Goal: Book appointment/travel/reservation

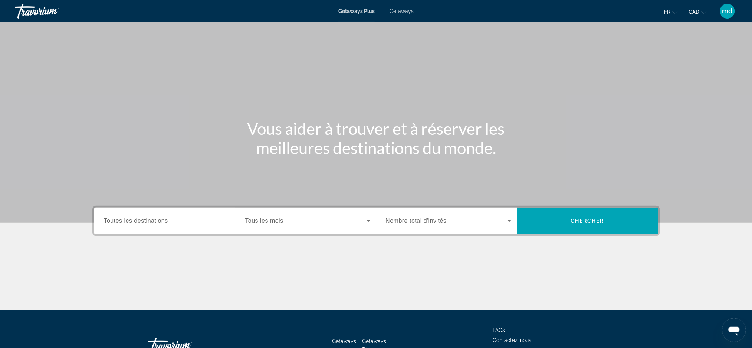
click at [397, 16] on div "Getaways Plus Getaways fr English Español Français Italiano Português русский C…" at bounding box center [376, 10] width 752 height 19
click at [404, 7] on div "Getaways Plus Getaways fr English Español Français Italiano Português русский C…" at bounding box center [376, 10] width 752 height 19
click at [402, 11] on span "Getaways" at bounding box center [402, 11] width 24 height 6
click at [155, 218] on span "Toutes les destinations" at bounding box center [136, 221] width 64 height 6
click at [155, 217] on input "Destination Toutes les destinations" at bounding box center [166, 221] width 125 height 9
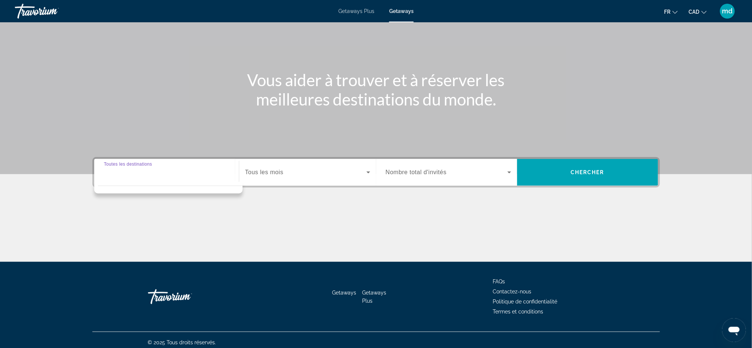
scroll to position [52, 0]
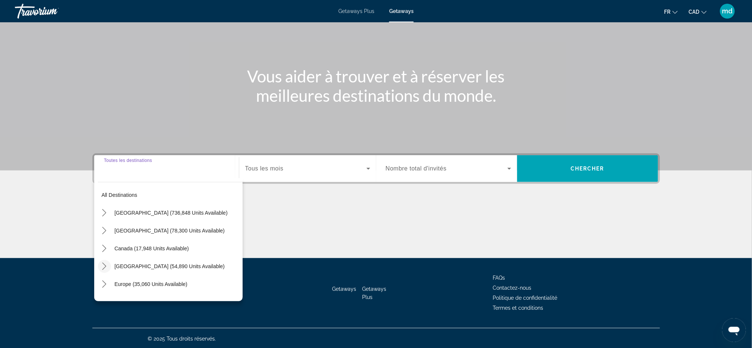
click at [105, 261] on mat-icon "Toggle Caribbean & Atlantic Islands (54,890 units available) submenu" at bounding box center [104, 266] width 13 height 13
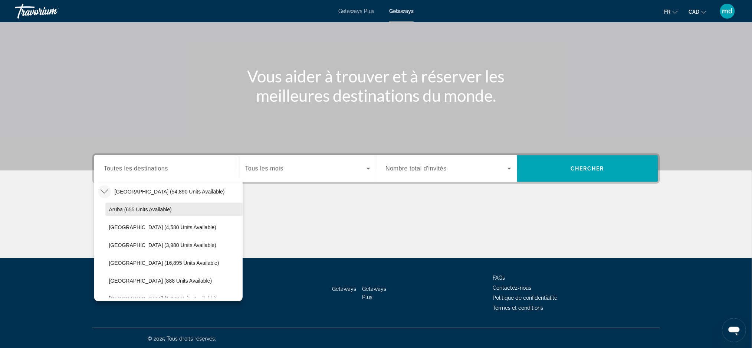
click at [140, 202] on span "Select destination: Aruba (655 units available)" at bounding box center [173, 209] width 137 height 18
type input "**********"
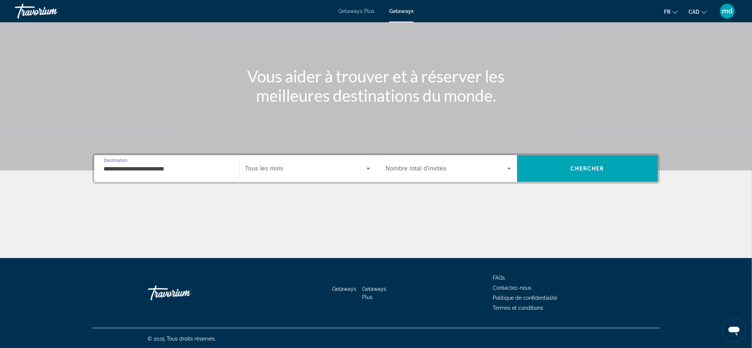
click at [288, 166] on span "Search widget" at bounding box center [305, 168] width 121 height 9
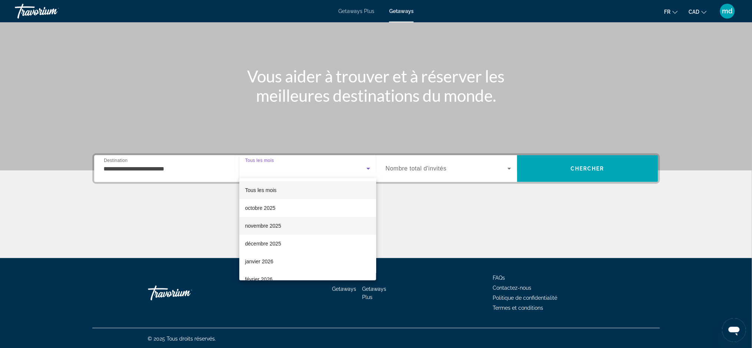
click at [280, 222] on span "novembre 2025" at bounding box center [263, 225] width 36 height 9
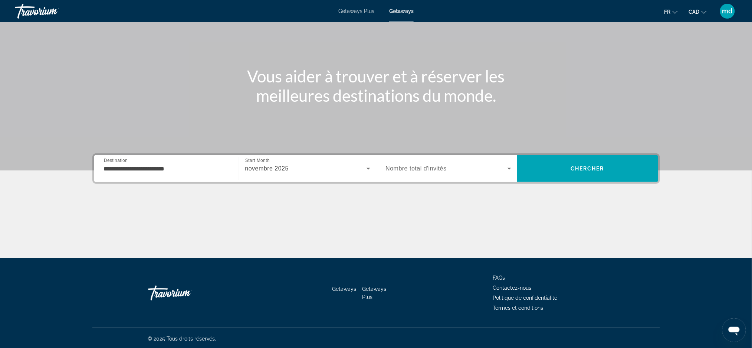
click at [457, 173] on div "Search widget" at bounding box center [448, 168] width 125 height 21
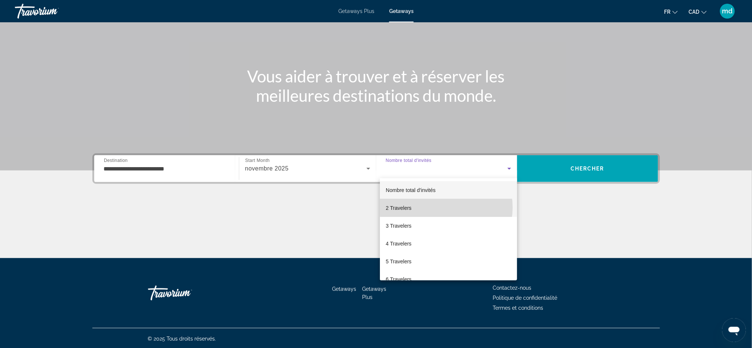
click at [446, 207] on mat-option "2 Travelers" at bounding box center [448, 208] width 137 height 18
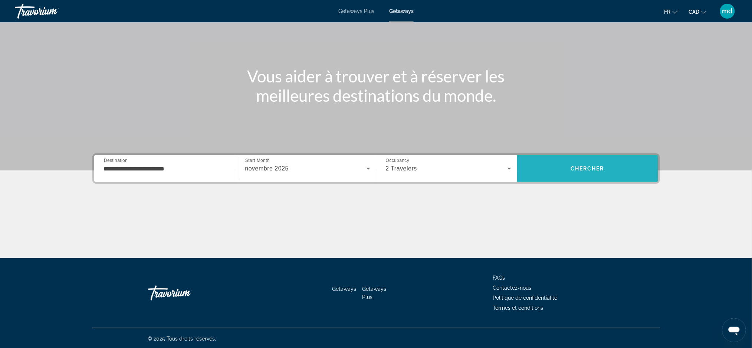
click at [608, 174] on span "Search" at bounding box center [587, 169] width 141 height 18
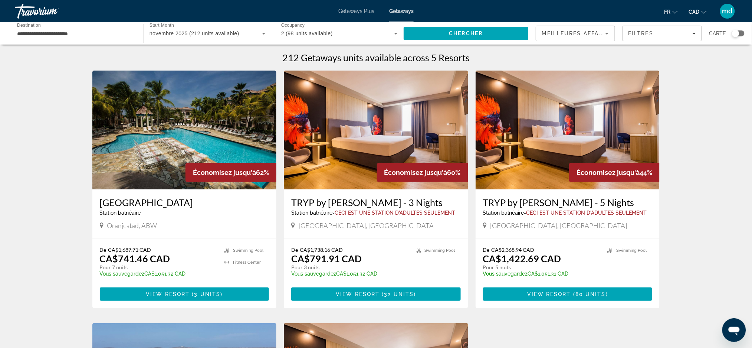
click at [110, 200] on h3 "Caribbean Palm Village" at bounding box center [185, 202] width 170 height 11
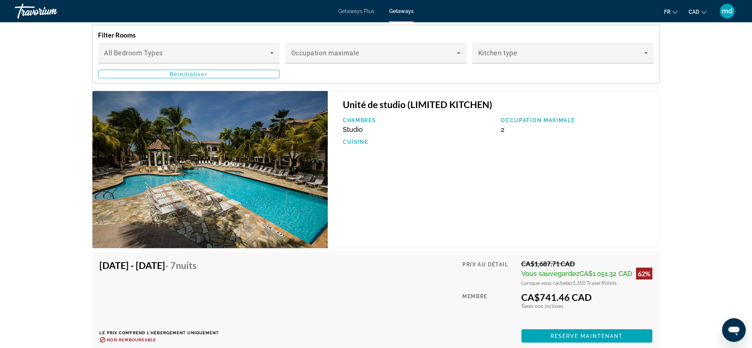
scroll to position [1188, 0]
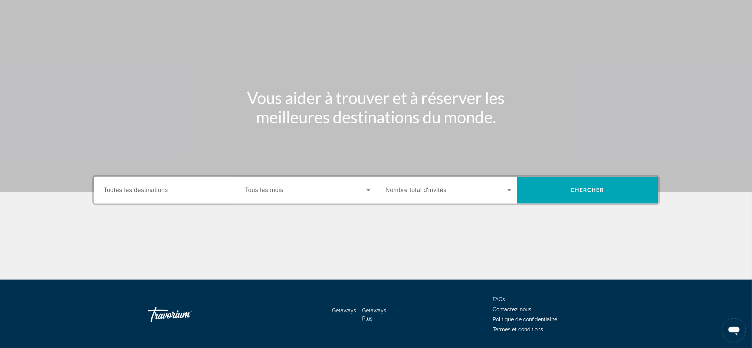
scroll to position [52, 0]
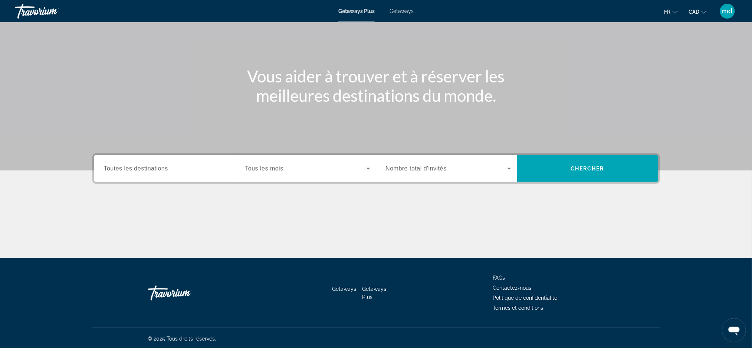
click at [134, 160] on div "Search widget" at bounding box center [166, 168] width 125 height 21
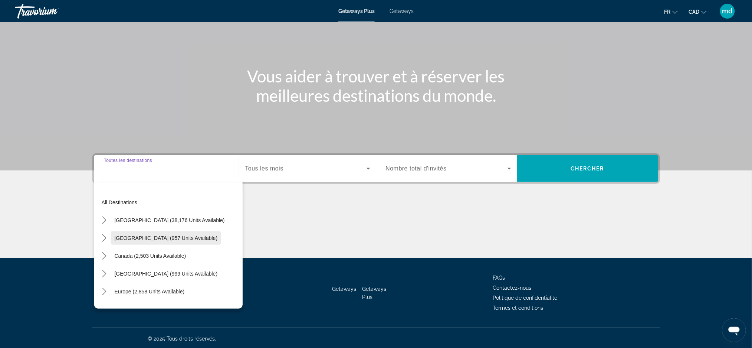
scroll to position [49, 0]
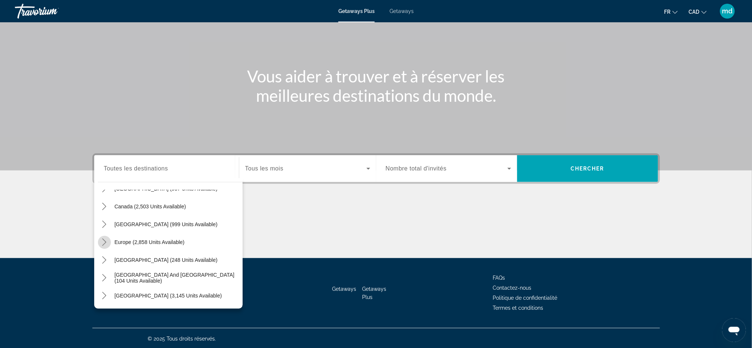
click at [108, 246] on mat-icon "Toggle Europe (2,858 units available) submenu" at bounding box center [104, 242] width 13 height 13
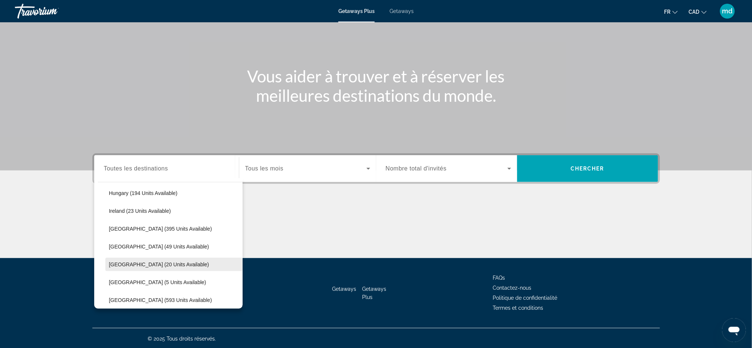
scroll to position [290, 0]
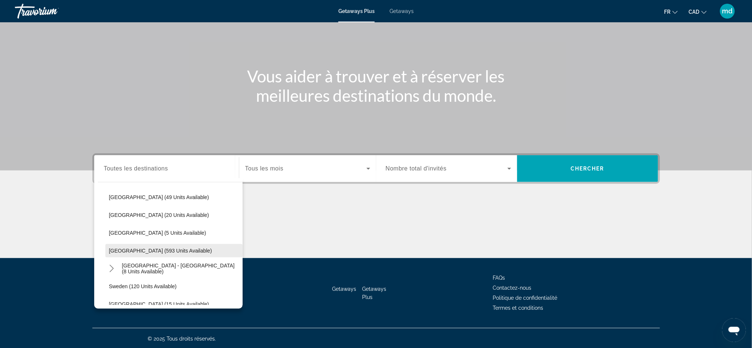
click at [147, 248] on span "[GEOGRAPHIC_DATA] (593 units available)" at bounding box center [160, 251] width 103 height 6
type input "**********"
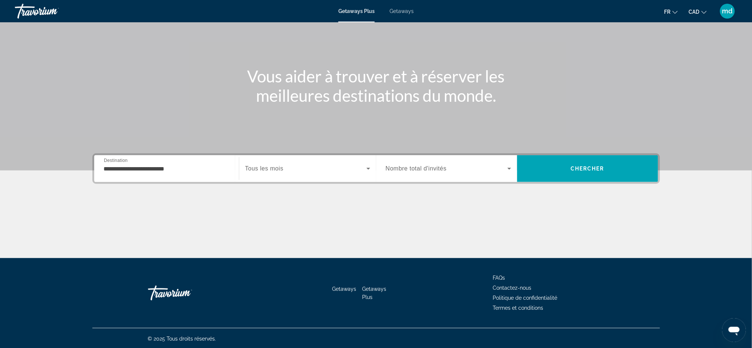
click at [295, 158] on div "Search widget" at bounding box center [307, 168] width 125 height 21
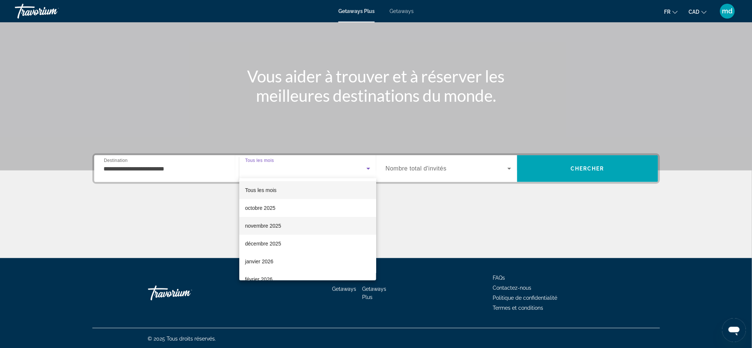
click at [278, 224] on span "novembre 2025" at bounding box center [263, 225] width 36 height 9
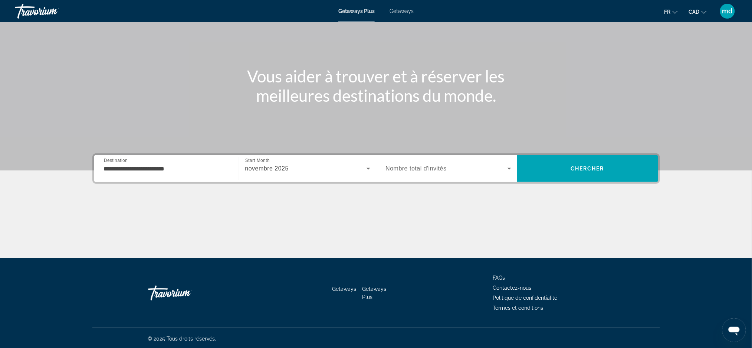
click at [446, 149] on div "Main content" at bounding box center [376, 59] width 752 height 223
click at [443, 158] on div "Search widget" at bounding box center [448, 168] width 125 height 21
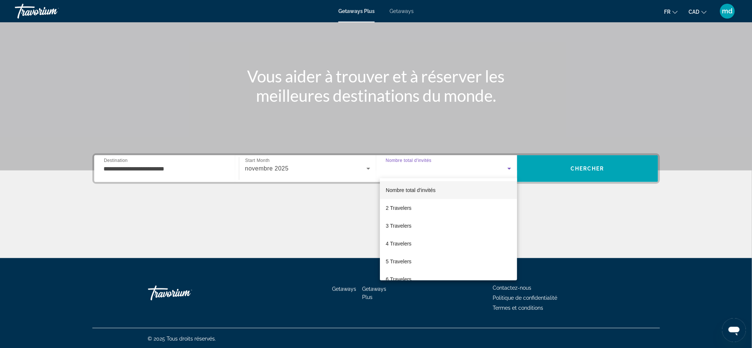
click at [589, 164] on div at bounding box center [376, 174] width 752 height 348
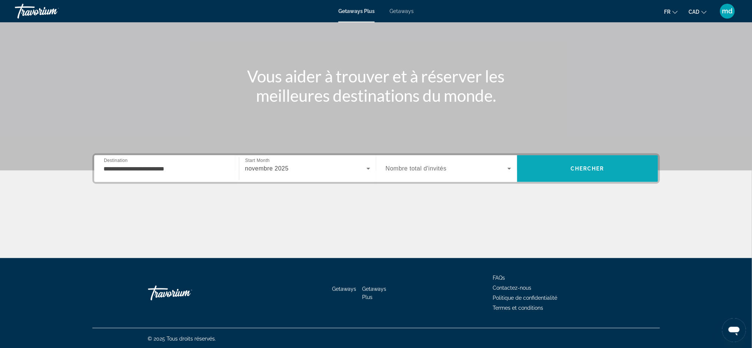
click at [591, 166] on span "Chercher" at bounding box center [588, 169] width 34 height 6
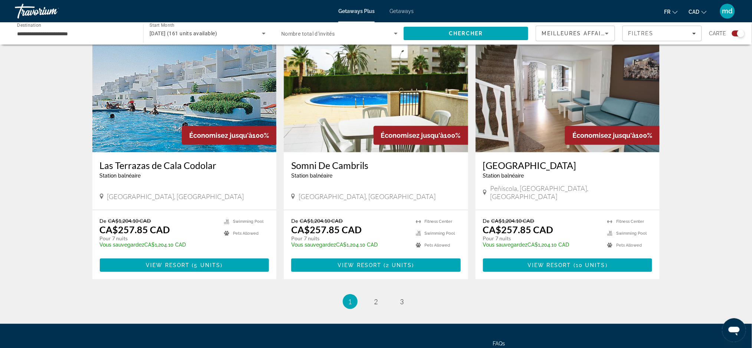
scroll to position [1089, 0]
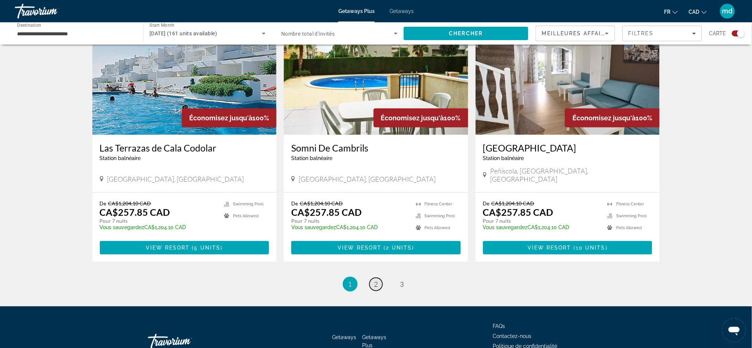
click at [378, 280] on span "2" at bounding box center [377, 284] width 4 height 8
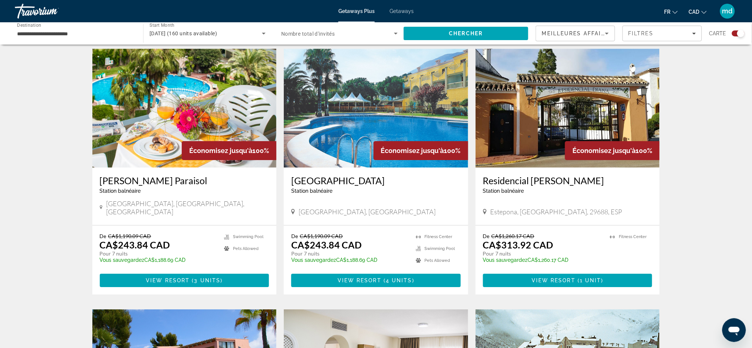
scroll to position [792, 0]
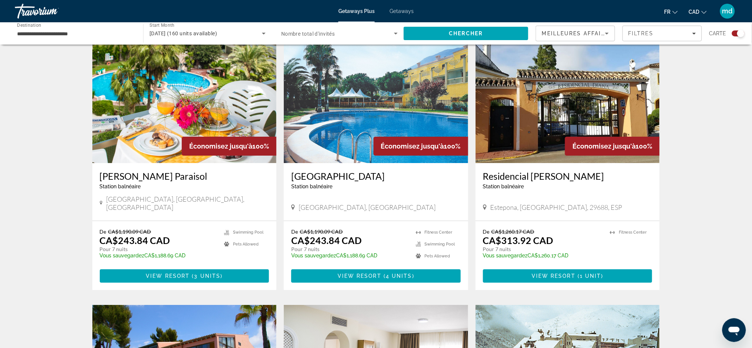
click at [554, 76] on img "Main content" at bounding box center [568, 103] width 184 height 119
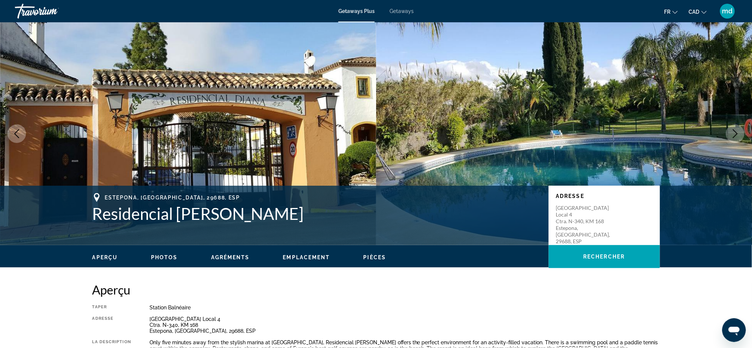
click at [737, 133] on icon "Next image" at bounding box center [736, 133] width 5 height 9
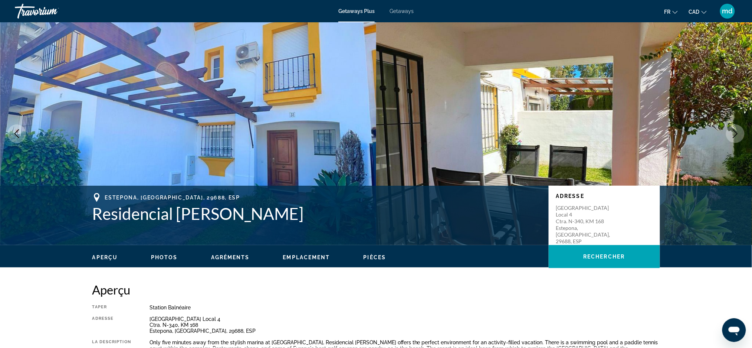
click at [731, 136] on button "Next image" at bounding box center [735, 133] width 19 height 19
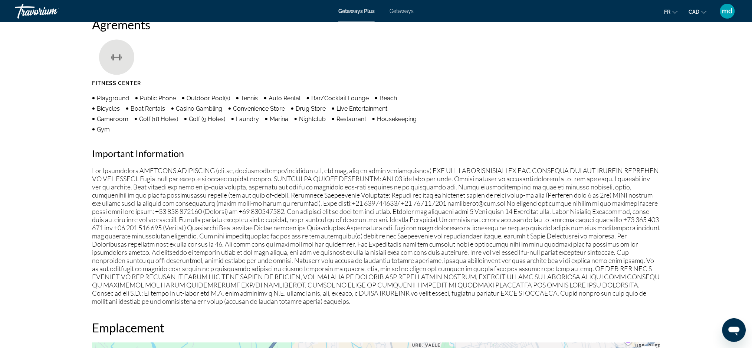
scroll to position [594, 0]
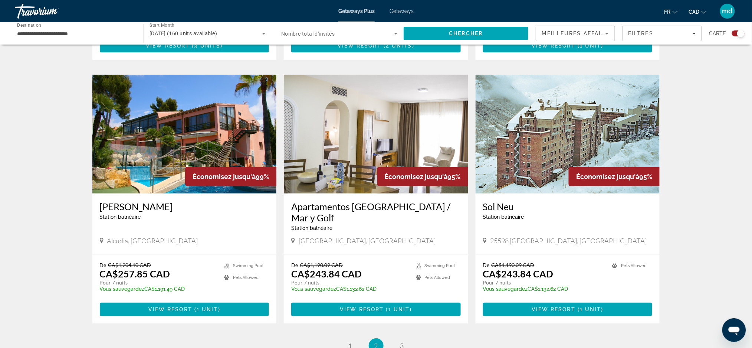
scroll to position [1094, 0]
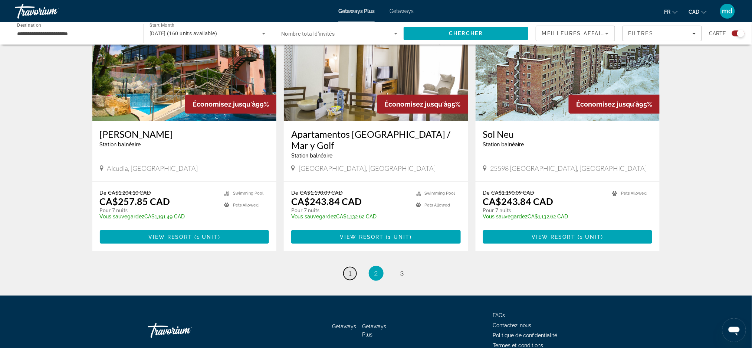
click at [349, 269] on span "1" at bounding box center [351, 273] width 4 height 8
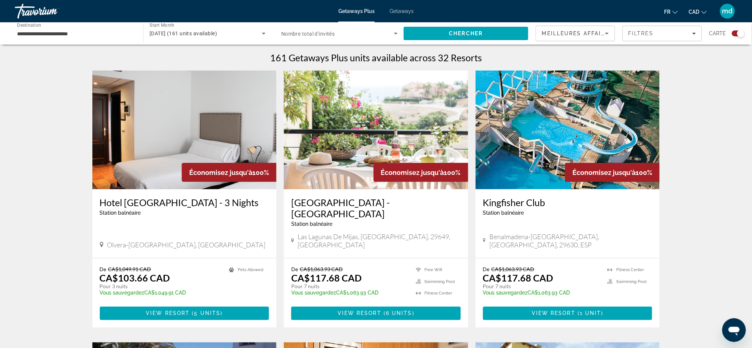
scroll to position [247, 0]
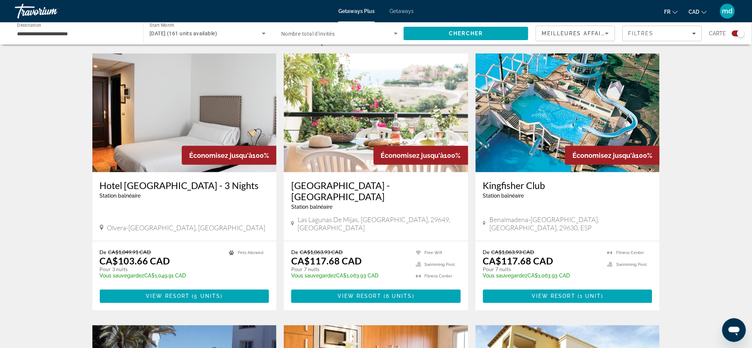
click at [583, 96] on img "Main content" at bounding box center [568, 112] width 184 height 119
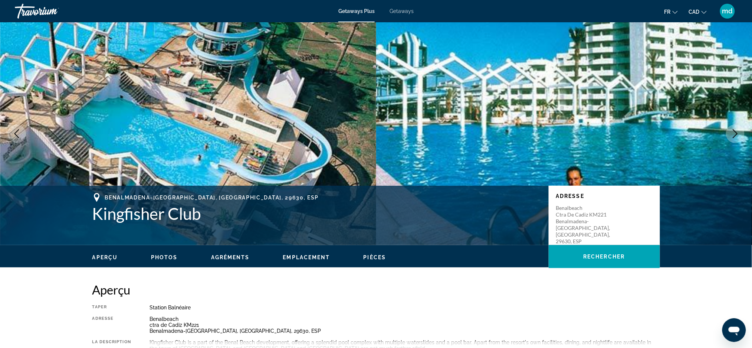
click at [735, 131] on icon "Next image" at bounding box center [736, 133] width 5 height 9
click at [734, 131] on icon "Next image" at bounding box center [735, 133] width 9 height 9
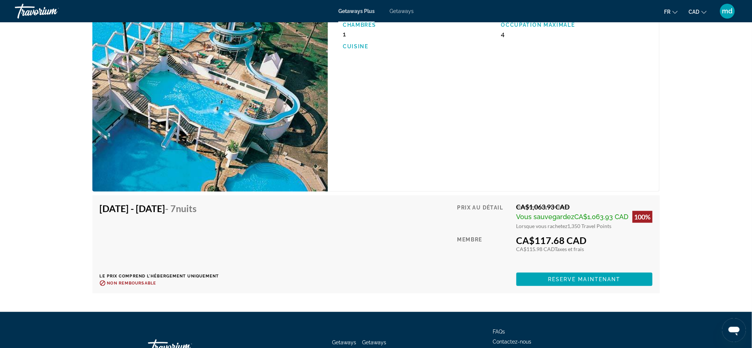
scroll to position [1025, 0]
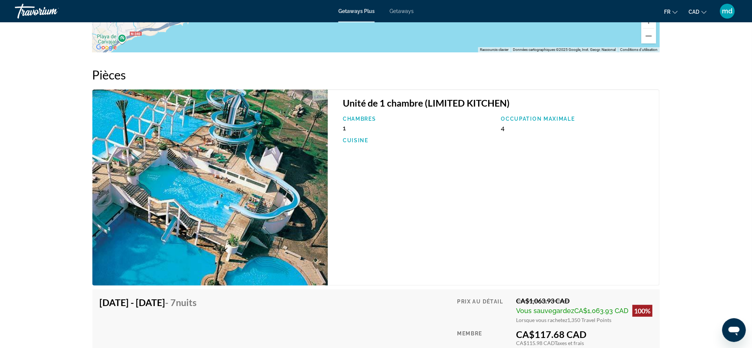
click at [434, 239] on div "Unité de 1 chambre (LIMITED KITCHEN) Chambres 1 Occupation maximale 4 Cuisine" at bounding box center [494, 187] width 332 height 196
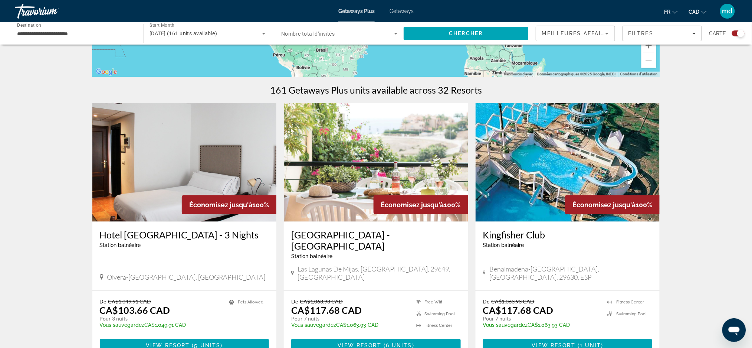
scroll to position [297, 0]
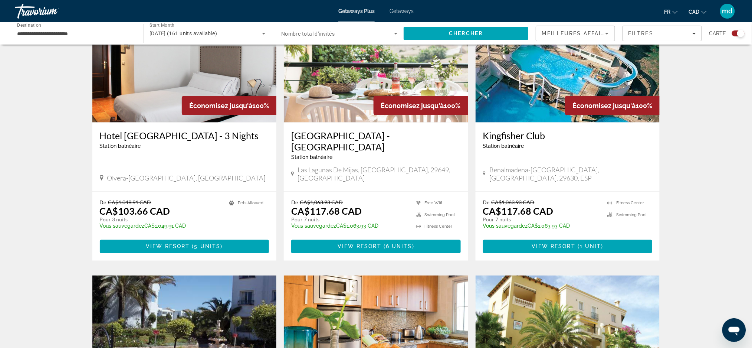
click at [151, 93] on img "Main content" at bounding box center [184, 63] width 184 height 119
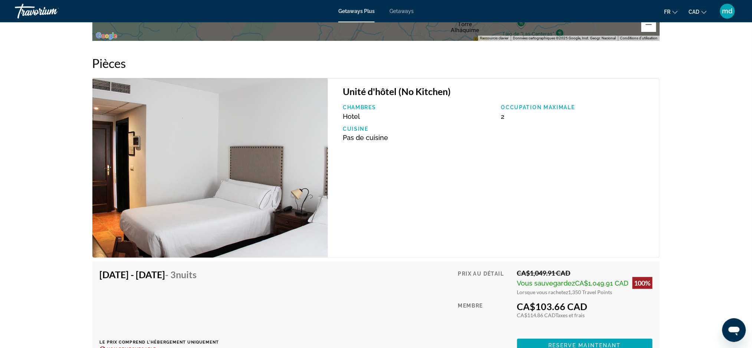
scroll to position [1089, 0]
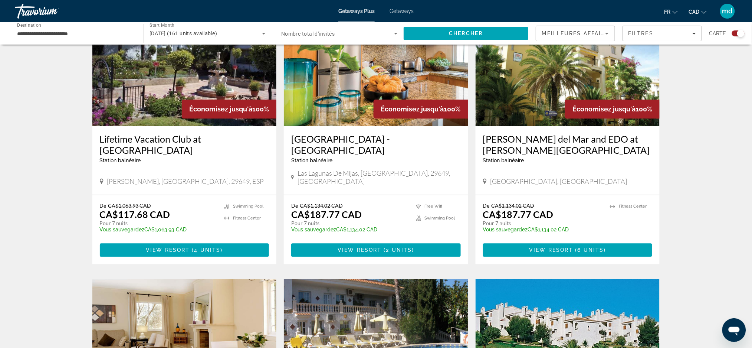
scroll to position [495, 0]
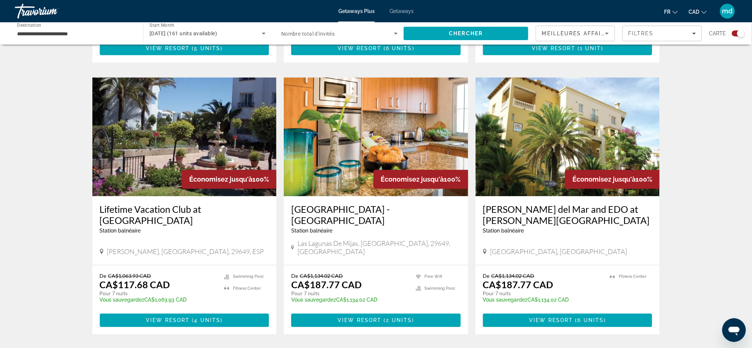
click at [106, 18] on div "Getaways Plus Getaways fr English Español Français Italiano Português русский C…" at bounding box center [376, 10] width 752 height 19
click at [106, 27] on div "**********" at bounding box center [75, 33] width 117 height 21
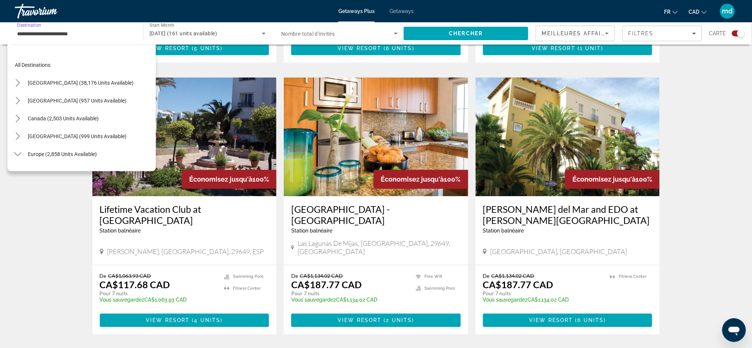
scroll to position [294, 0]
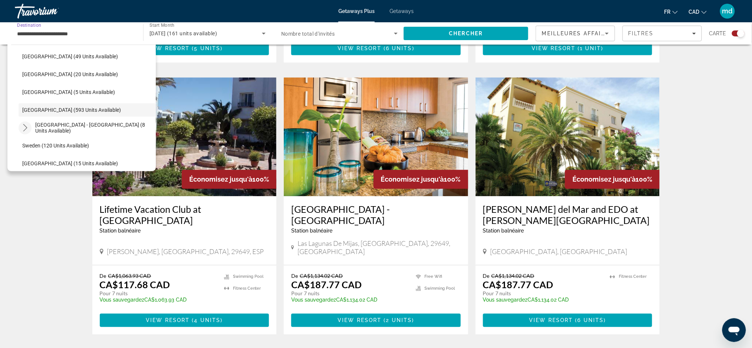
click at [27, 125] on icon "Toggle Spain - Canary Islands (8 units available) submenu" at bounding box center [25, 127] width 7 height 7
click at [27, 128] on icon "Toggle Spain - Canary Islands (8 units available) submenu" at bounding box center [25, 127] width 7 height 7
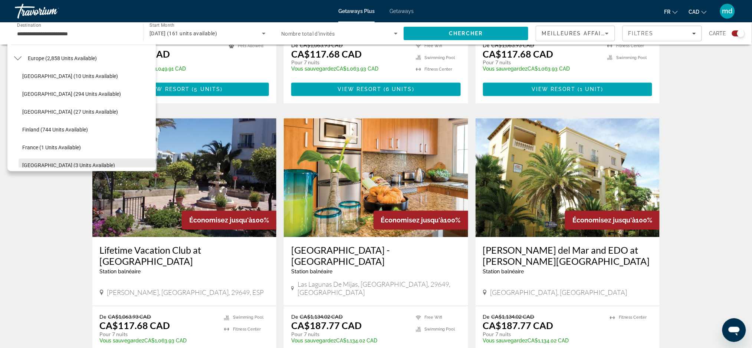
scroll to position [396, 0]
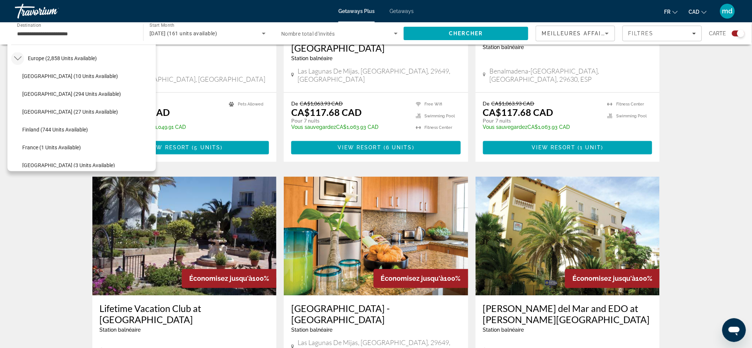
click at [23, 56] on mat-icon "Toggle Europe (2,858 units available) submenu" at bounding box center [17, 58] width 13 height 13
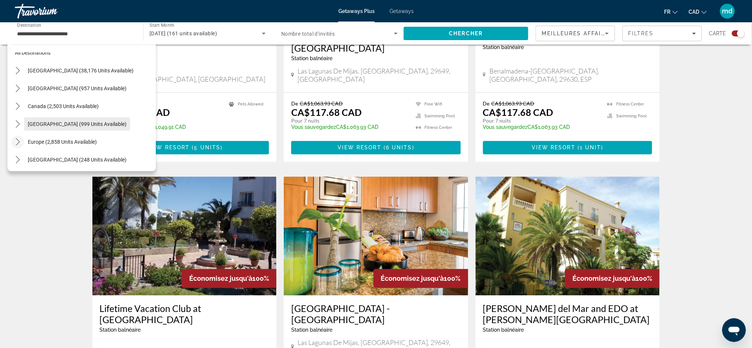
scroll to position [0, 0]
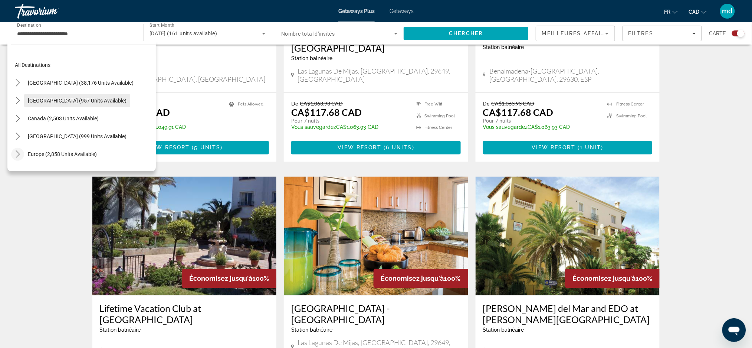
click at [38, 101] on span "[GEOGRAPHIC_DATA] (957 units available)" at bounding box center [77, 101] width 99 height 6
type input "**********"
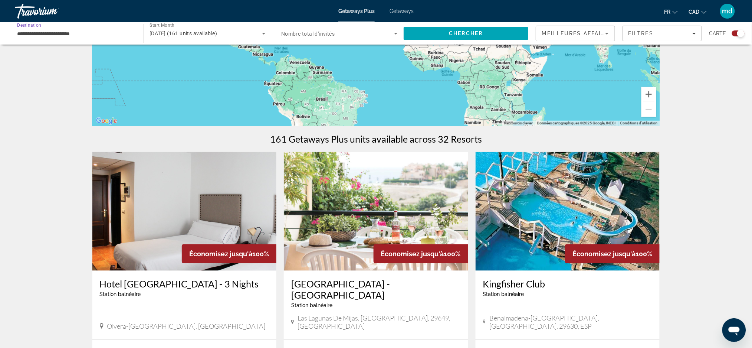
scroll to position [148, 0]
click at [417, 32] on span "Search" at bounding box center [466, 34] width 125 height 18
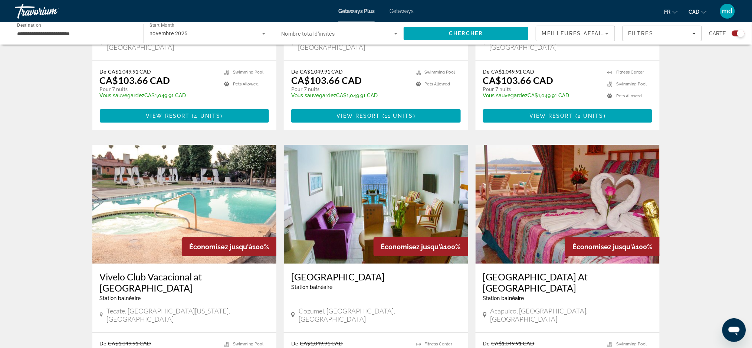
scroll to position [990, 0]
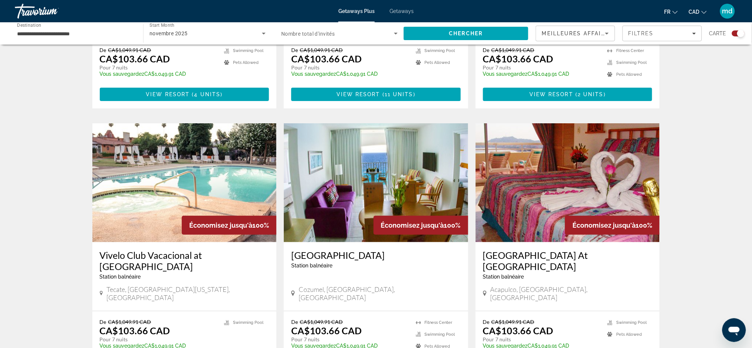
click at [546, 136] on img "Main content" at bounding box center [568, 182] width 184 height 119
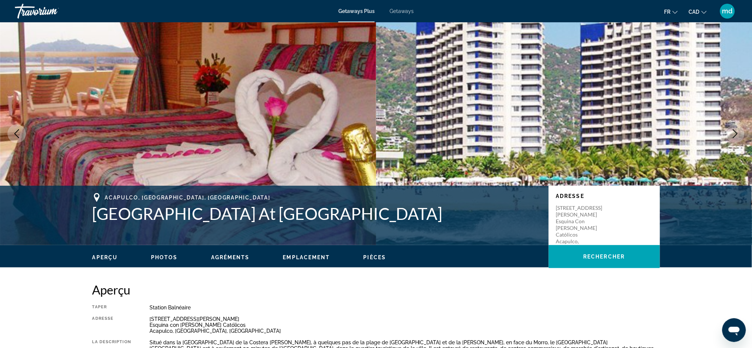
click at [730, 136] on button "Next image" at bounding box center [735, 133] width 19 height 19
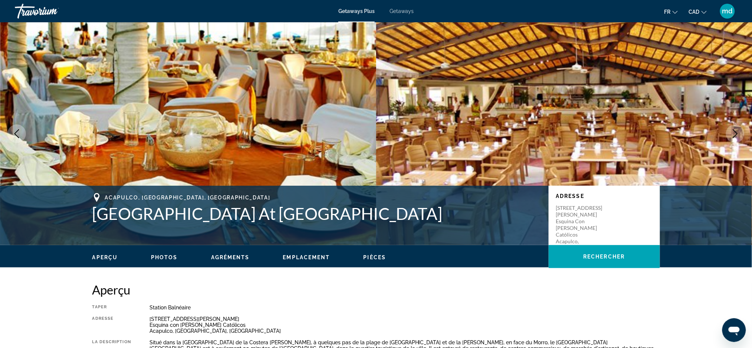
click at [737, 133] on icon "Next image" at bounding box center [736, 133] width 5 height 9
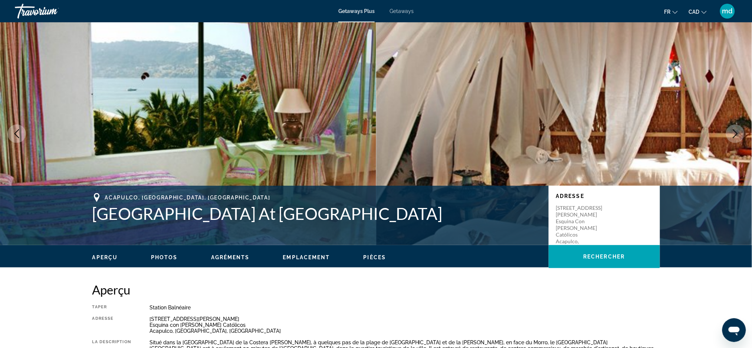
click at [738, 133] on icon "Next image" at bounding box center [736, 133] width 5 height 9
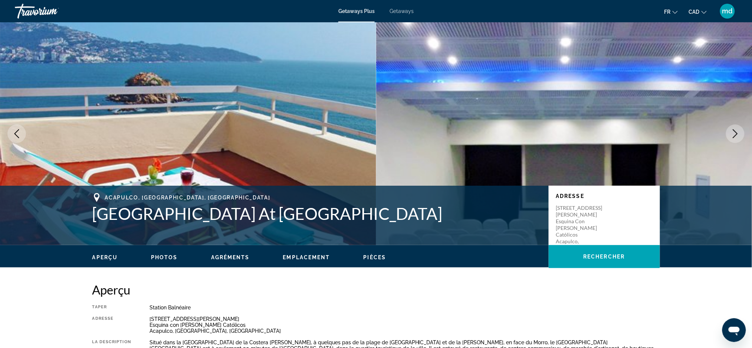
click at [738, 133] on icon "Next image" at bounding box center [735, 133] width 9 height 9
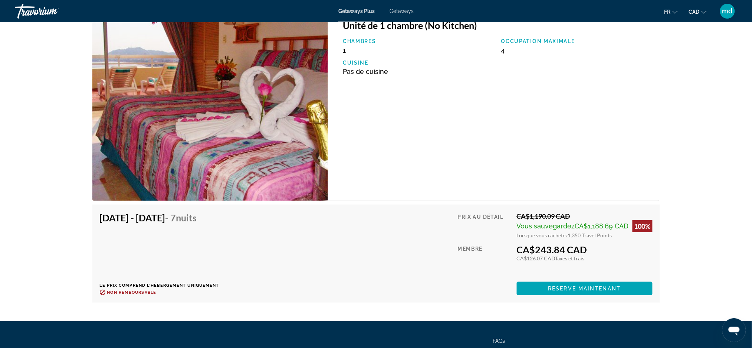
scroll to position [1251, 0]
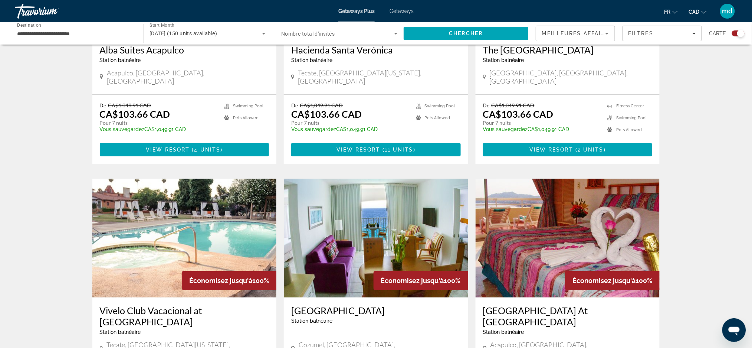
scroll to position [1094, 0]
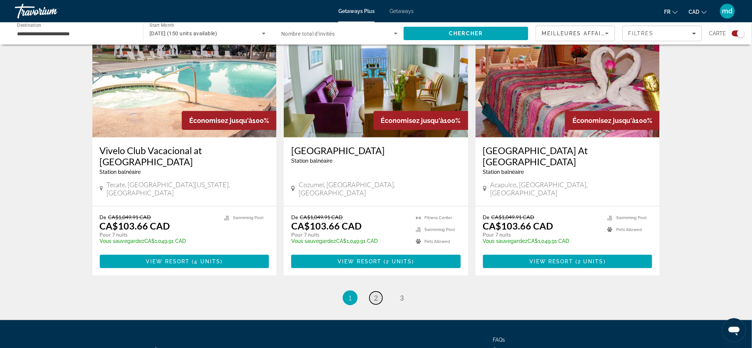
click at [372, 291] on link "page 2" at bounding box center [376, 297] width 13 height 13
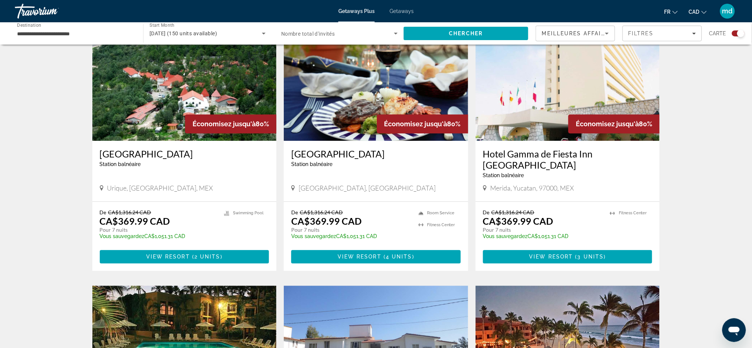
scroll to position [594, 0]
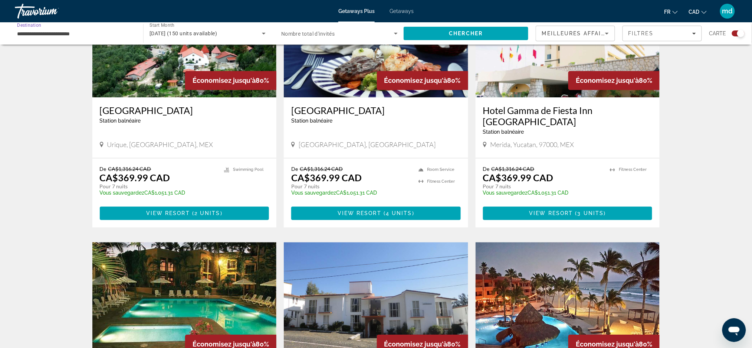
click at [65, 30] on input "**********" at bounding box center [75, 33] width 117 height 9
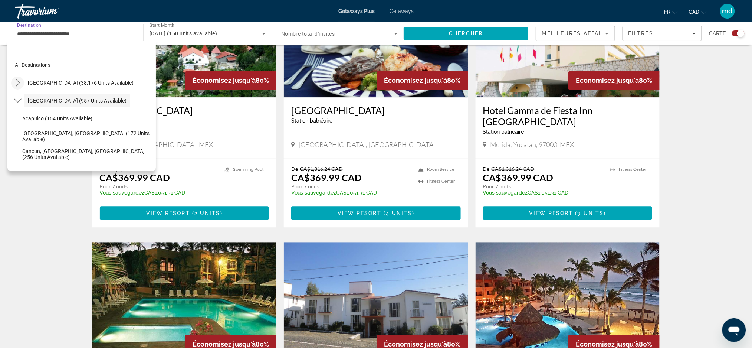
click at [17, 80] on icon "Toggle United States (38,176 units available) submenu" at bounding box center [17, 82] width 7 height 7
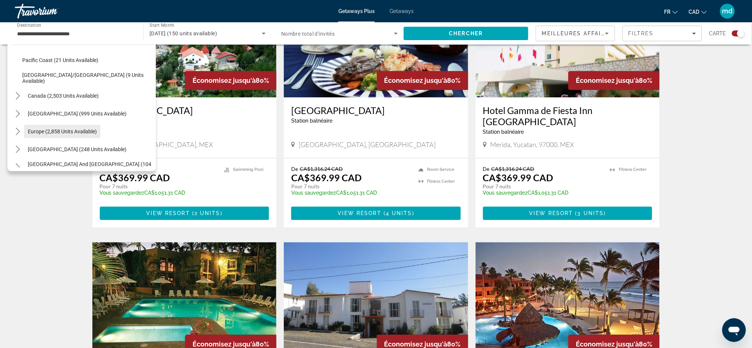
scroll to position [912, 0]
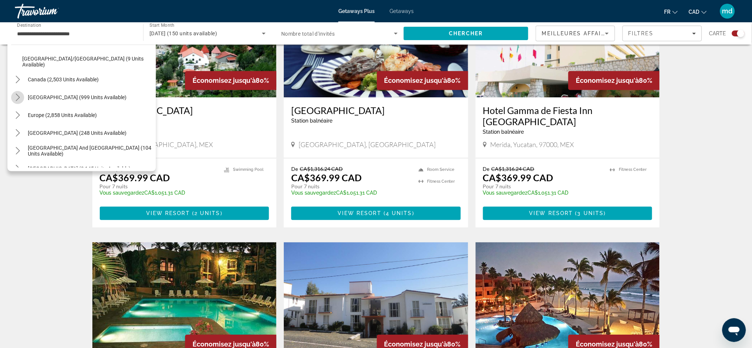
click at [16, 95] on icon "Toggle Caribbean & Atlantic Islands (999 units available) submenu" at bounding box center [17, 97] width 7 height 7
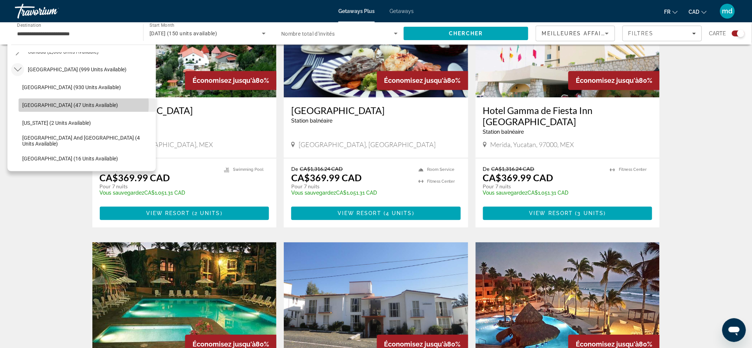
click at [56, 104] on span "[GEOGRAPHIC_DATA] (47 units available)" at bounding box center [70, 105] width 96 height 6
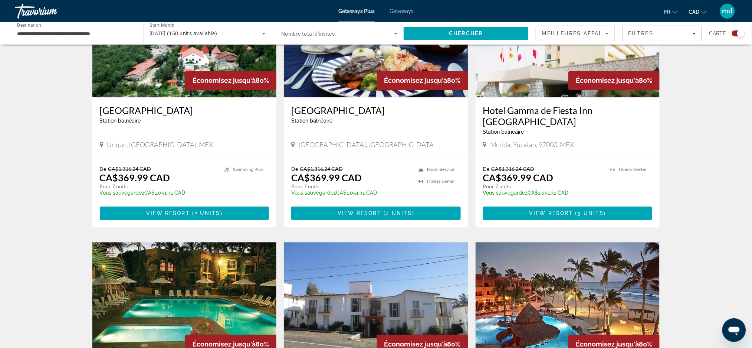
click at [23, 94] on div "Pour parcourir la carte en mode tactile, appuyez deux fois dessus et maintenez …" at bounding box center [376, 122] width 752 height 1328
click at [66, 29] on input "**********" at bounding box center [75, 33] width 117 height 9
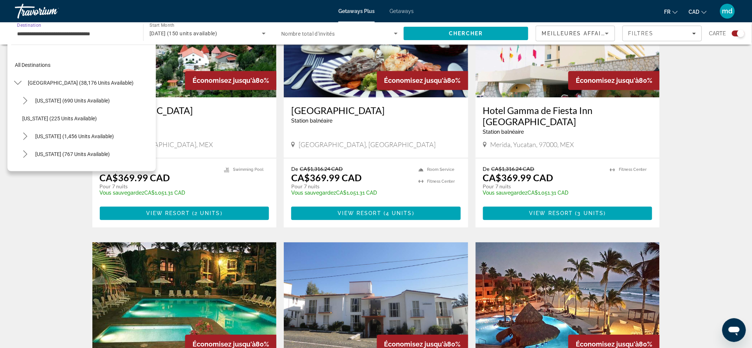
scroll to position [935, 0]
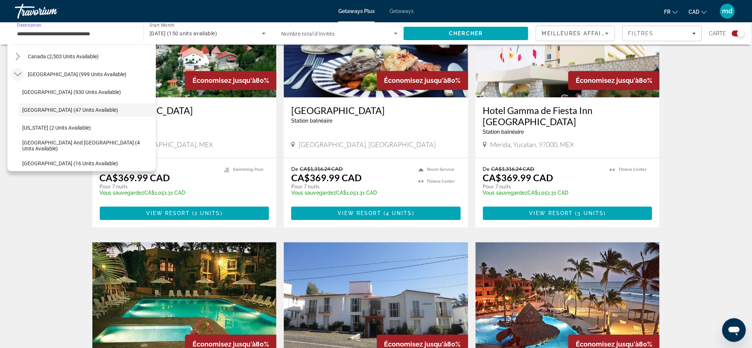
click at [17, 74] on icon "Toggle Caribbean & Atlantic Islands (999 units available) submenu" at bounding box center [17, 74] width 7 height 7
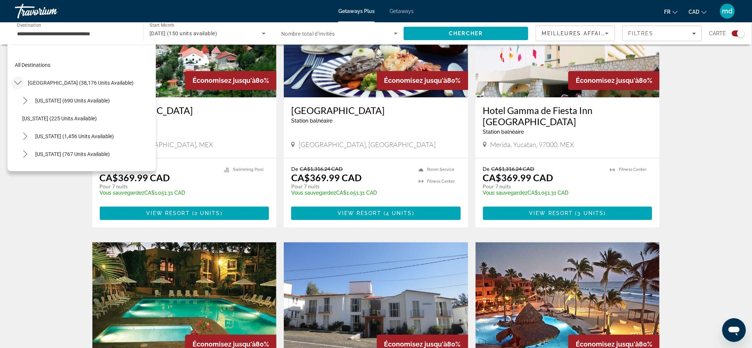
click at [14, 82] on icon "Toggle United States (38,176 units available) submenu" at bounding box center [17, 82] width 7 height 7
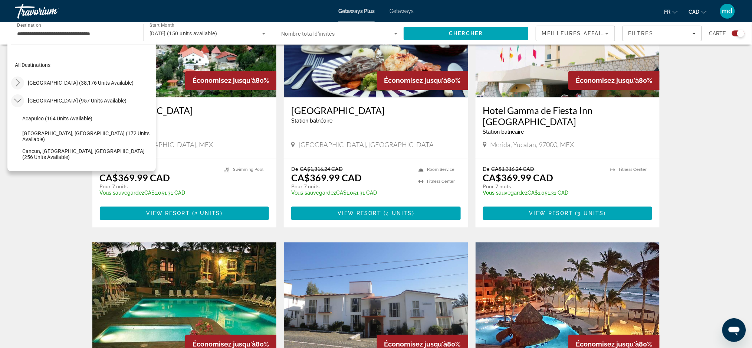
click at [13, 95] on mat-icon "Toggle Mexico (957 units available) submenu" at bounding box center [17, 100] width 13 height 13
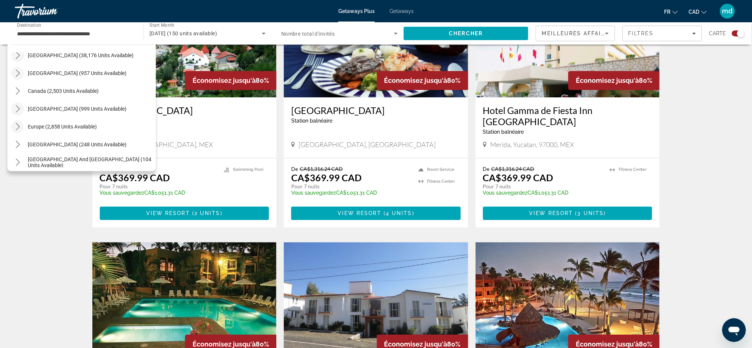
scroll to position [49, 0]
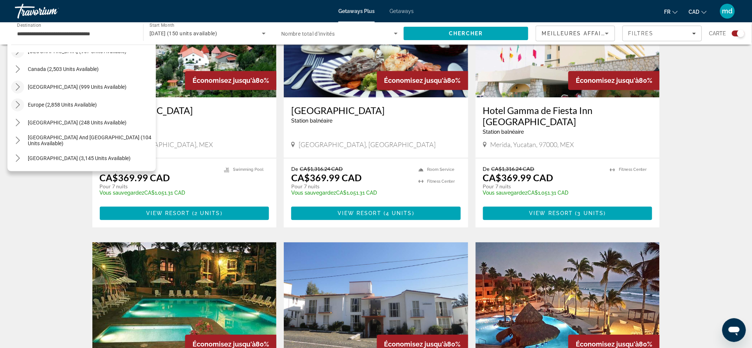
click at [15, 103] on icon "Toggle Europe (2,858 units available) submenu" at bounding box center [17, 104] width 7 height 7
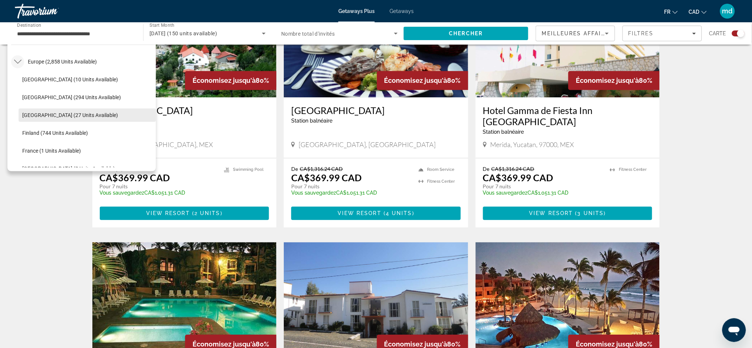
scroll to position [142, 0]
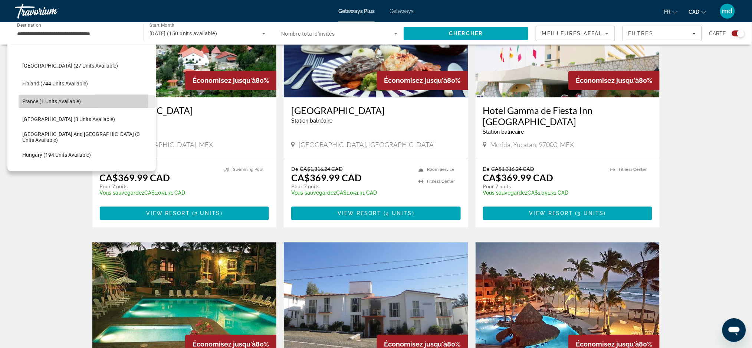
click at [27, 100] on span "France (1 units available)" at bounding box center [51, 101] width 59 height 6
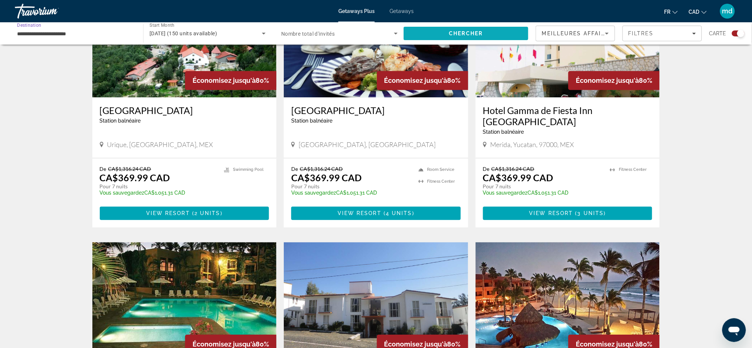
click at [457, 34] on span "Chercher" at bounding box center [467, 33] width 34 height 6
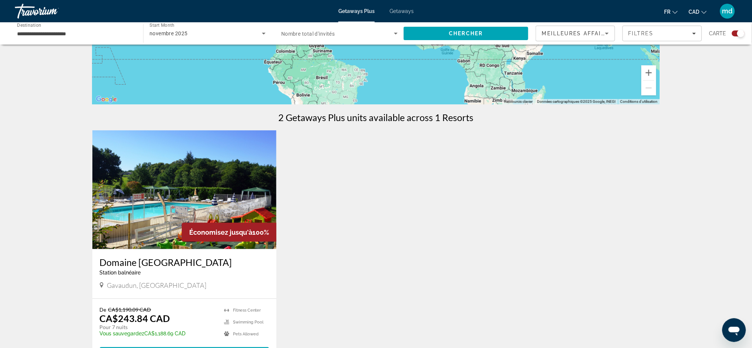
scroll to position [49, 0]
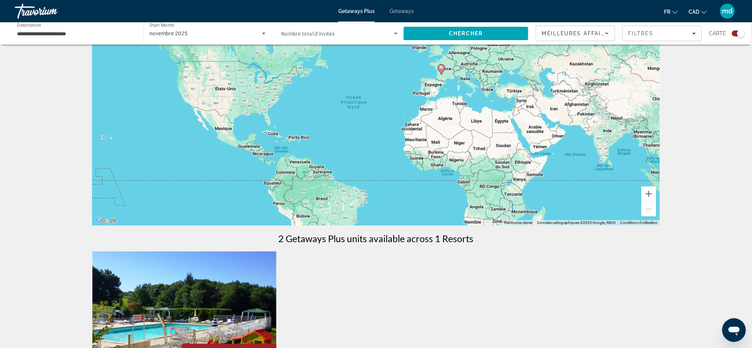
click at [98, 27] on div "**********" at bounding box center [75, 33] width 117 height 21
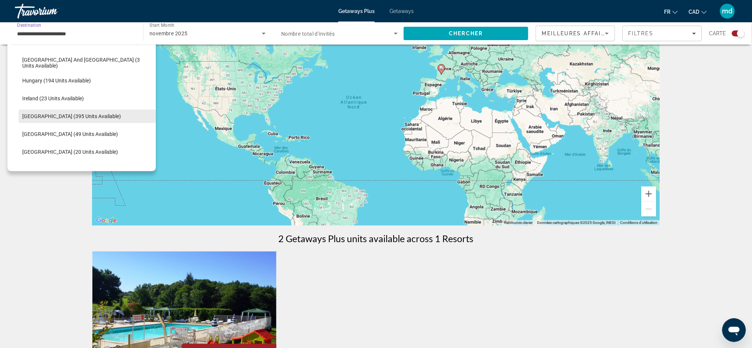
scroll to position [232, 0]
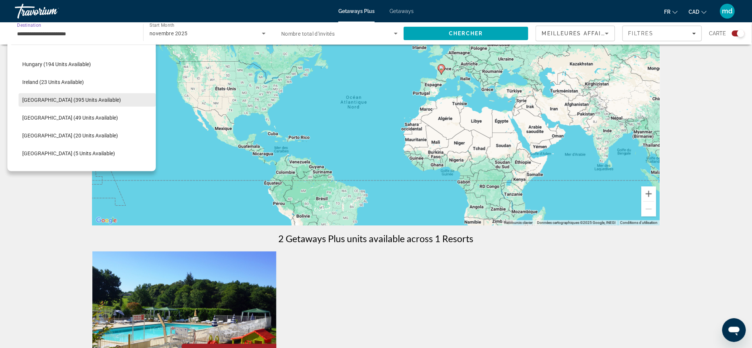
click at [64, 103] on span "Select destination: Italy (395 units available)" at bounding box center [87, 100] width 137 height 18
type input "**********"
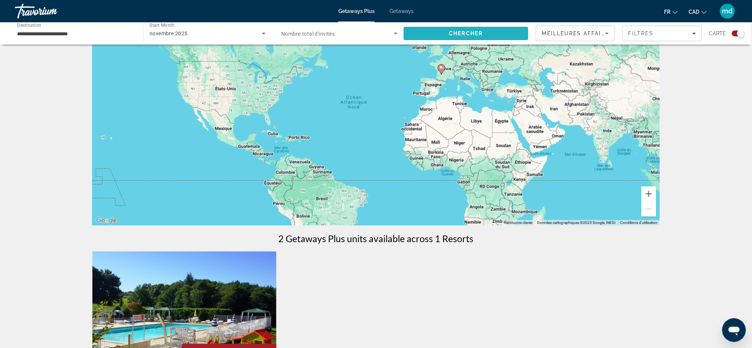
click at [427, 33] on span "Search" at bounding box center [466, 34] width 125 height 18
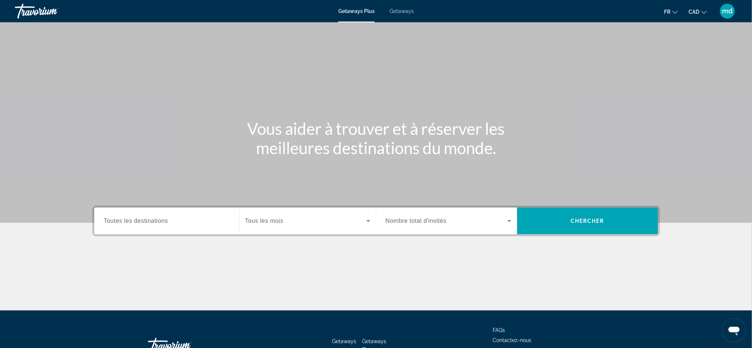
click at [217, 213] on div "Search widget" at bounding box center [166, 220] width 125 height 21
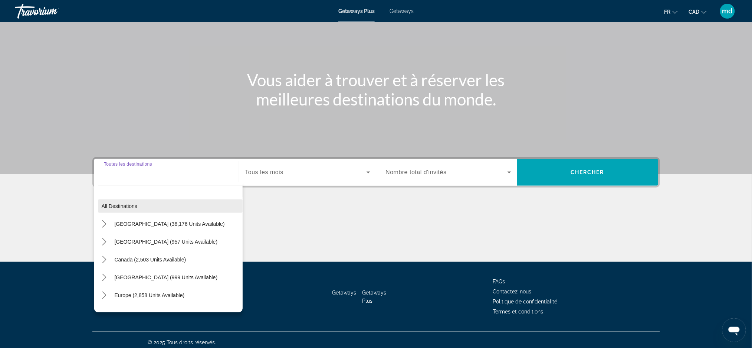
scroll to position [52, 0]
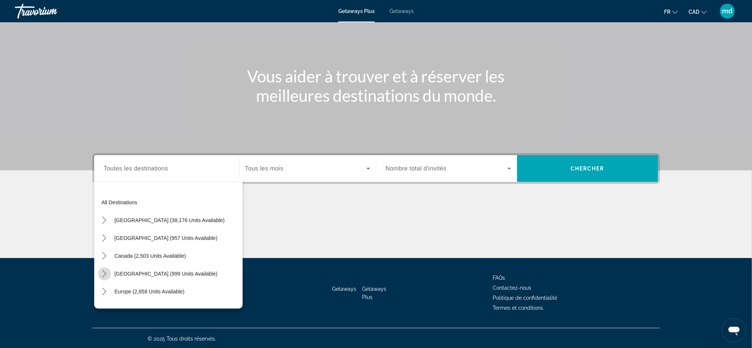
click at [109, 275] on mat-icon "Toggle Caribbean & Atlantic Islands (999 units available) submenu" at bounding box center [104, 273] width 13 height 13
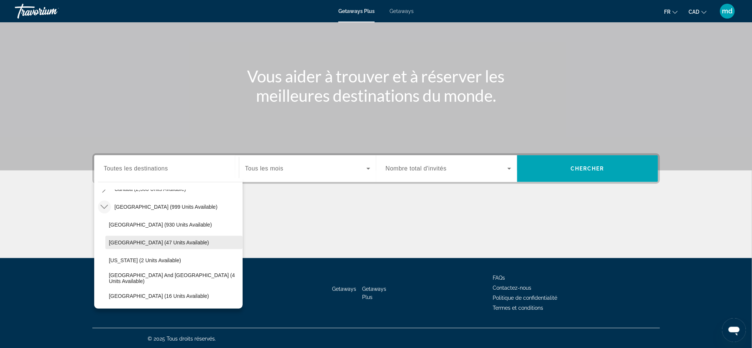
scroll to position [116, 0]
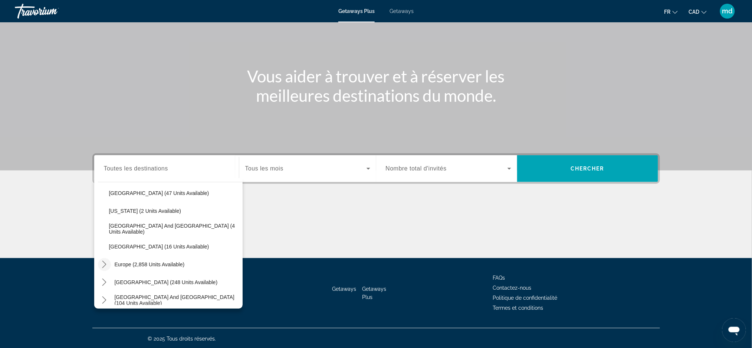
click at [106, 263] on icon "Toggle Europe (2,858 units available) submenu" at bounding box center [104, 264] width 7 height 7
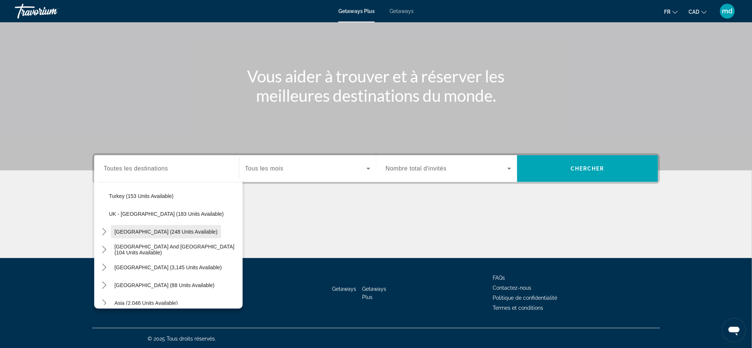
scroll to position [528, 0]
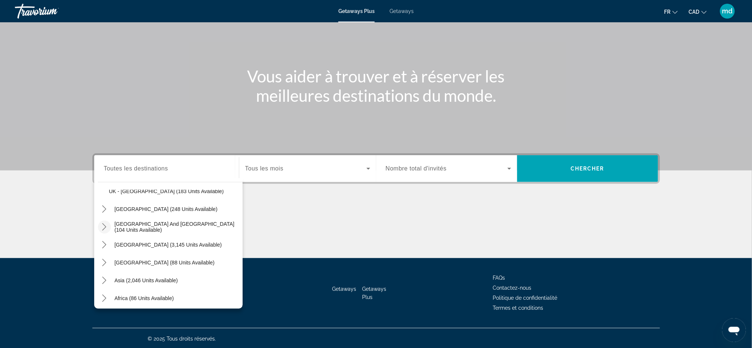
click at [99, 226] on mat-icon "Toggle South Pacific and Oceania (104 units available) submenu" at bounding box center [104, 227] width 13 height 13
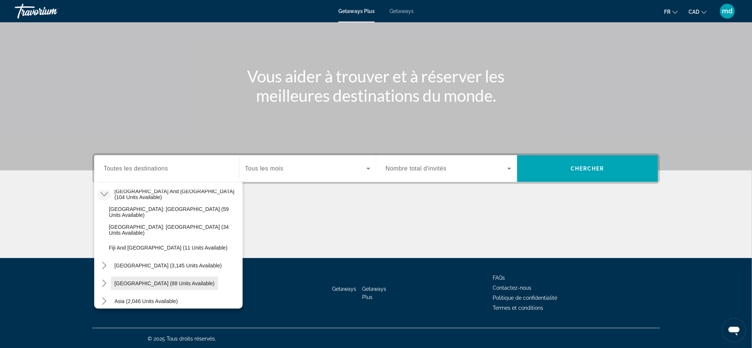
scroll to position [578, 0]
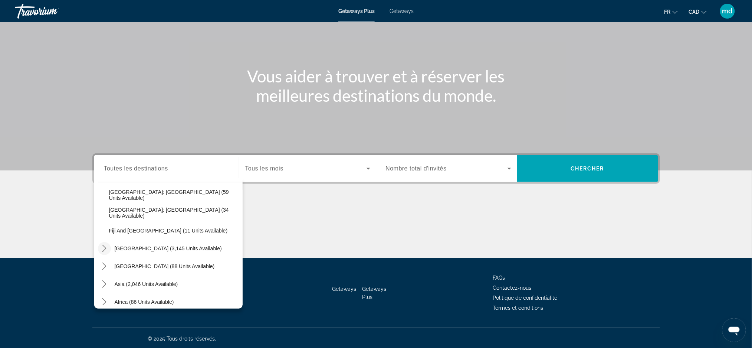
click at [105, 245] on icon "Toggle South America (3,145 units available) submenu" at bounding box center [104, 248] width 7 height 7
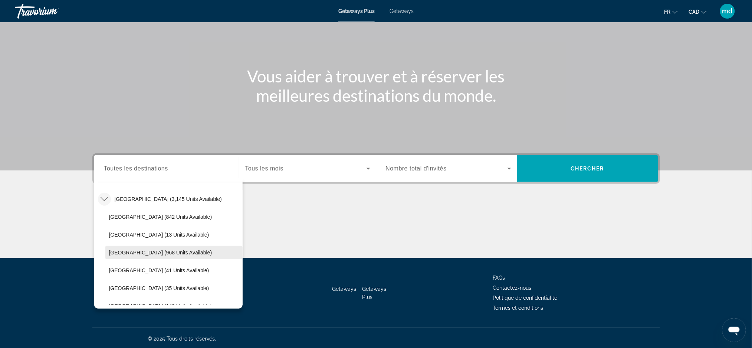
click at [125, 245] on span "Select destination: Brazil (968 units available)" at bounding box center [173, 253] width 137 height 18
type input "**********"
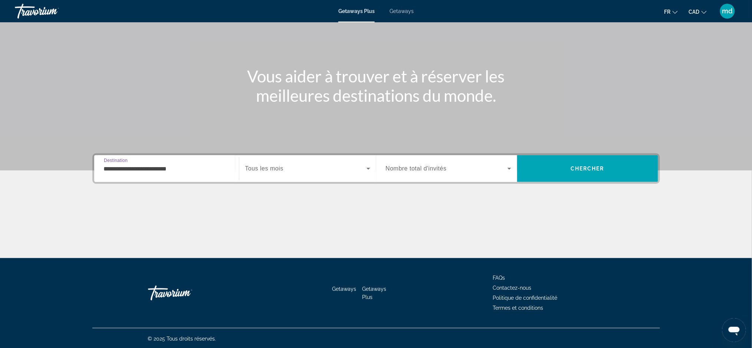
click at [333, 166] on span "Search widget" at bounding box center [305, 168] width 121 height 9
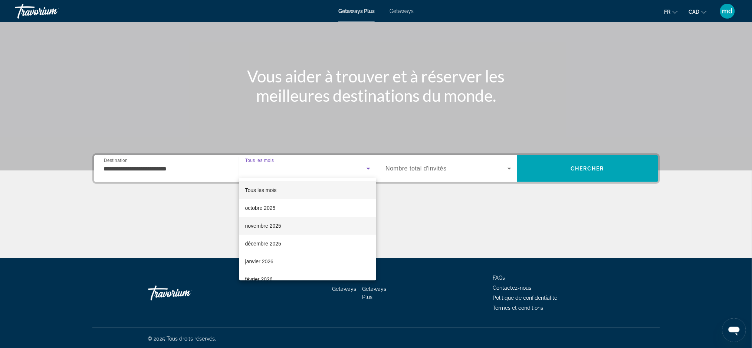
click at [271, 223] on span "novembre 2025" at bounding box center [263, 225] width 36 height 9
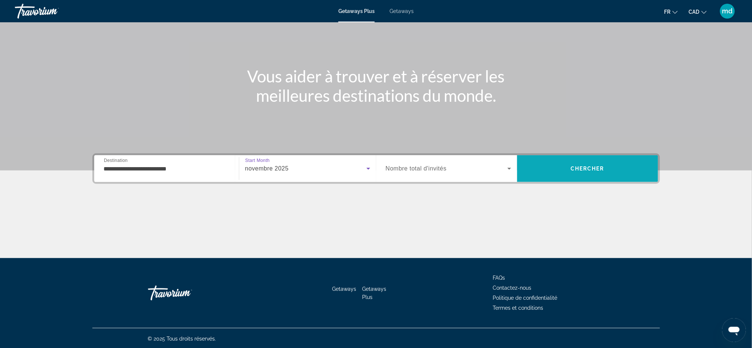
click at [572, 168] on span "Chercher" at bounding box center [588, 169] width 34 height 6
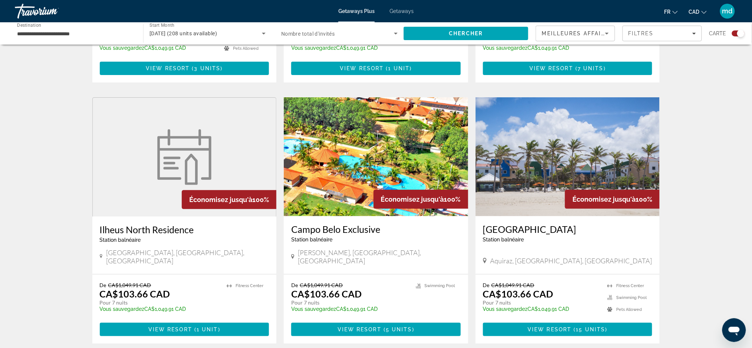
scroll to position [990, 0]
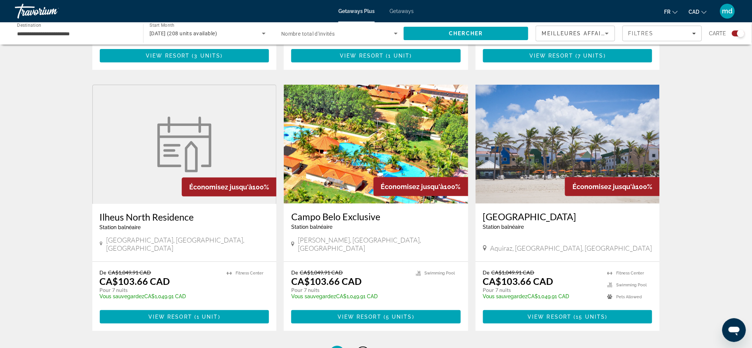
click at [367, 347] on link "page 2" at bounding box center [363, 353] width 13 height 13
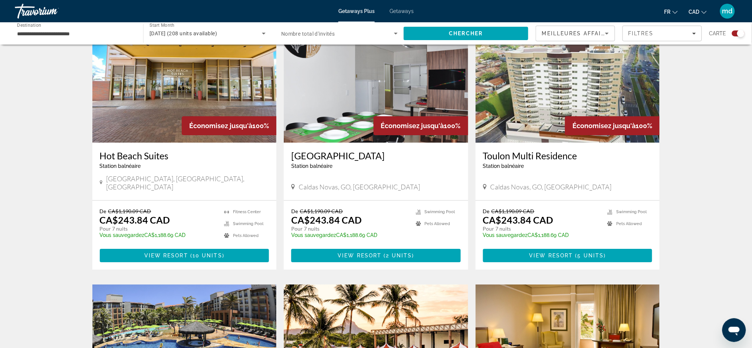
scroll to position [1039, 0]
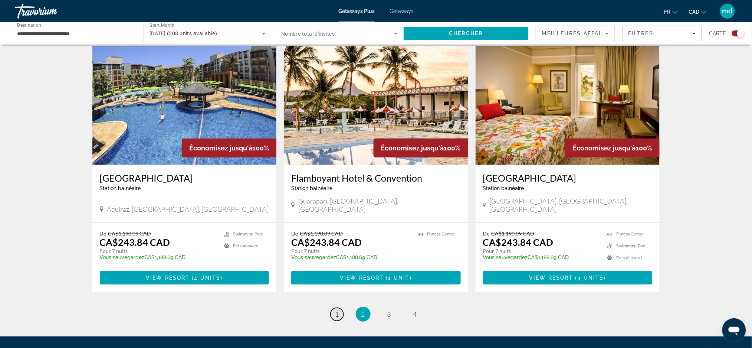
click at [334, 308] on link "page 1" at bounding box center [337, 314] width 13 height 13
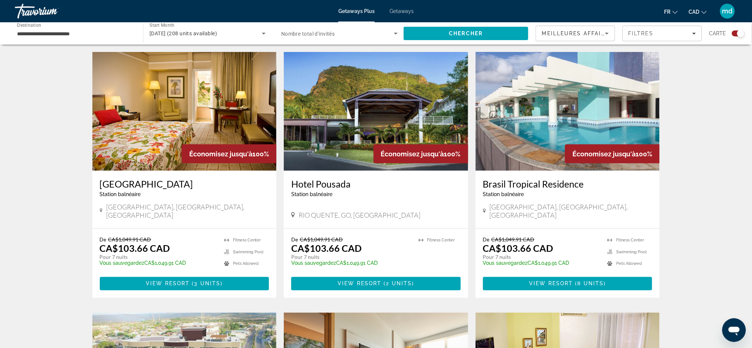
scroll to position [247, 0]
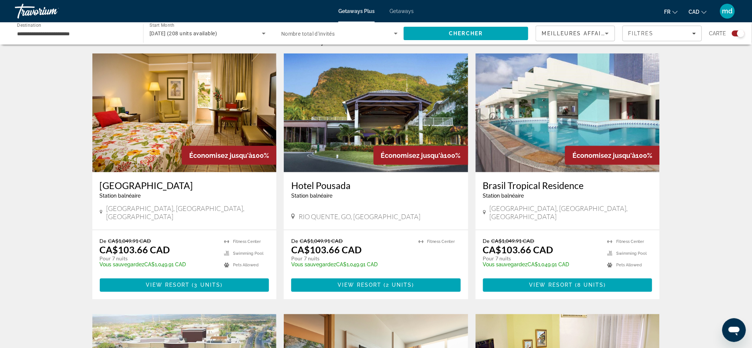
click at [333, 40] on div "Search widget" at bounding box center [339, 33] width 117 height 21
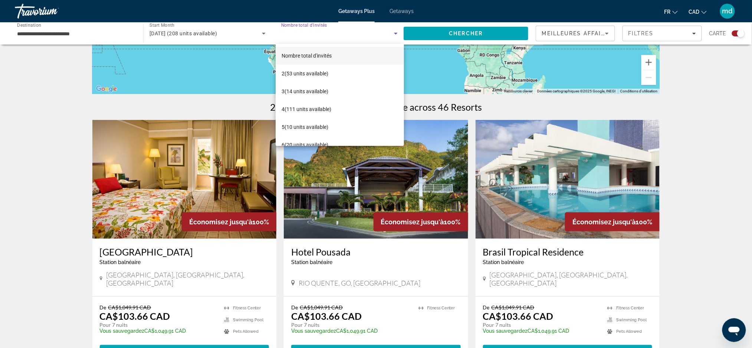
scroll to position [198, 0]
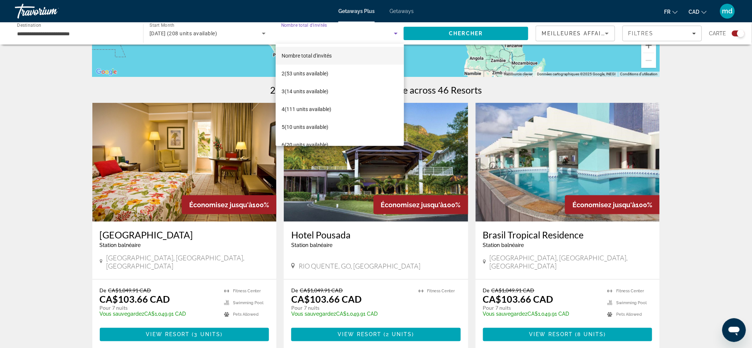
click at [72, 97] on div at bounding box center [376, 174] width 752 height 348
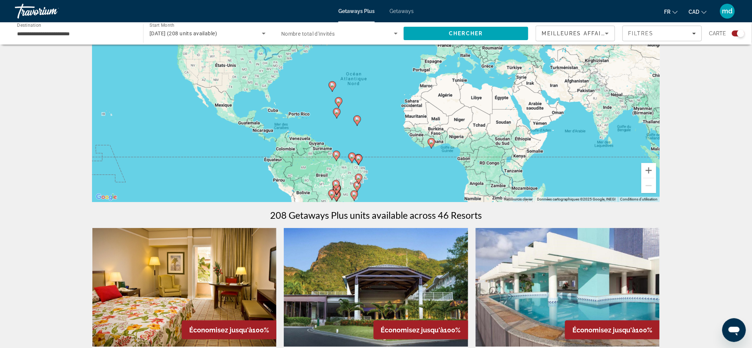
scroll to position [0, 0]
